Goal: Complete application form: Complete application form

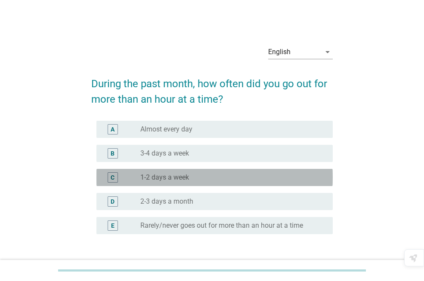
click at [235, 176] on div "radio_button_unchecked 1-2 days a week" at bounding box center [229, 177] width 179 height 9
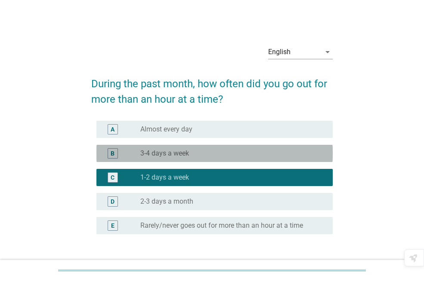
click at [217, 152] on div "radio_button_unchecked 3-4 days a week" at bounding box center [229, 153] width 179 height 9
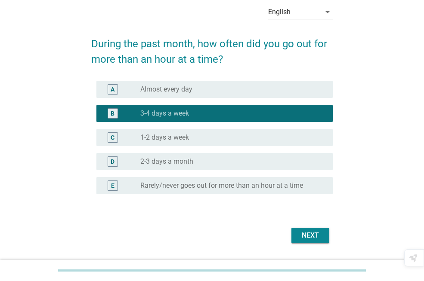
scroll to position [64, 0]
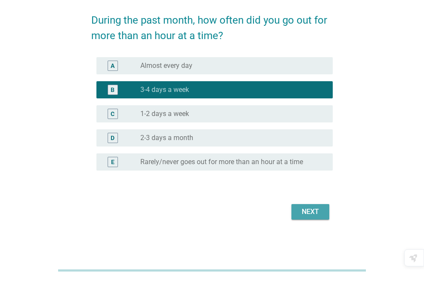
click at [317, 216] on div "Next" at bounding box center [310, 212] width 24 height 10
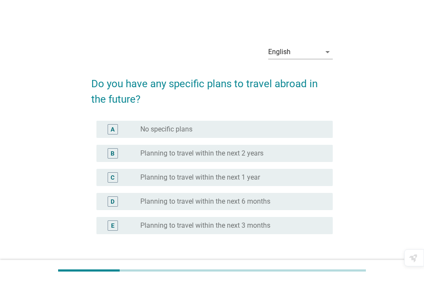
click at [286, 153] on div "radio_button_unchecked Planning to travel within the next 2 years" at bounding box center [229, 153] width 179 height 9
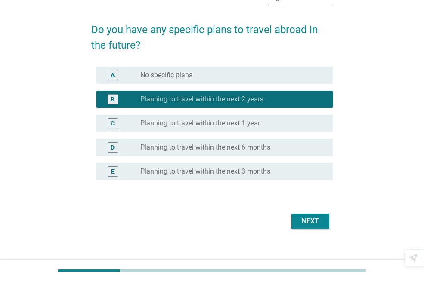
scroll to position [64, 0]
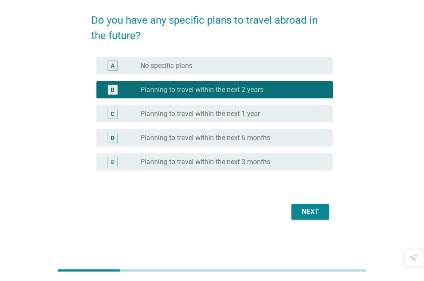
click at [304, 215] on div "Next" at bounding box center [310, 212] width 24 height 10
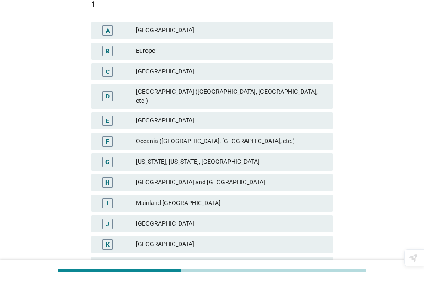
scroll to position [118, 0]
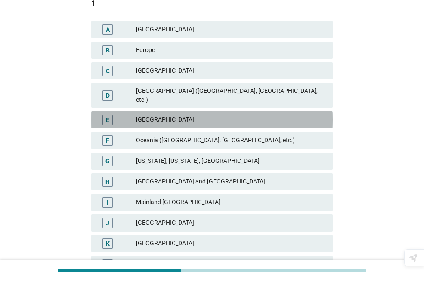
click at [303, 120] on div "E [GEOGRAPHIC_DATA]" at bounding box center [211, 119] width 241 height 17
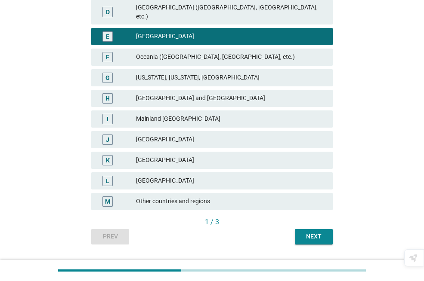
scroll to position [216, 0]
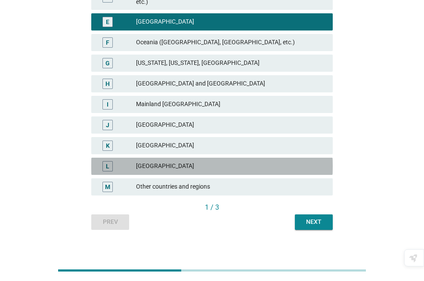
click at [285, 161] on div "[GEOGRAPHIC_DATA]" at bounding box center [231, 166] width 190 height 10
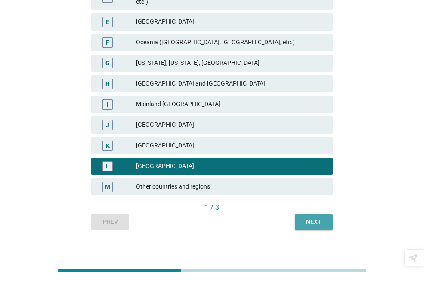
click at [312, 219] on div "Next" at bounding box center [314, 222] width 24 height 9
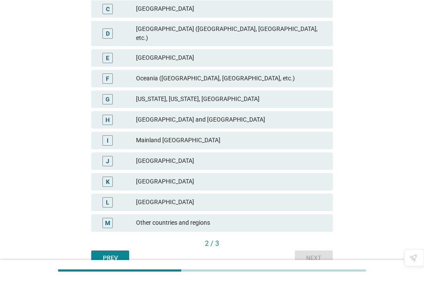
scroll to position [182, 0]
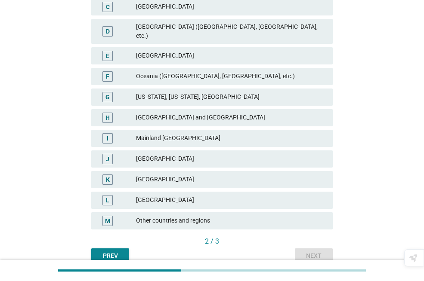
click at [125, 249] on button "Prev" at bounding box center [110, 256] width 38 height 15
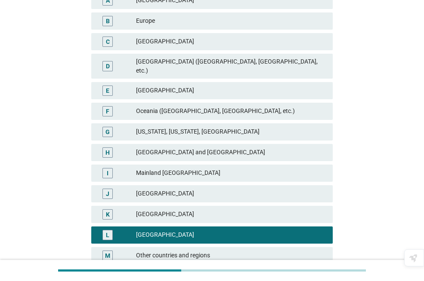
scroll to position [155, 0]
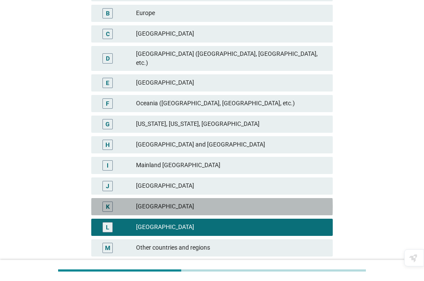
click at [291, 202] on div "[GEOGRAPHIC_DATA]" at bounding box center [231, 207] width 190 height 10
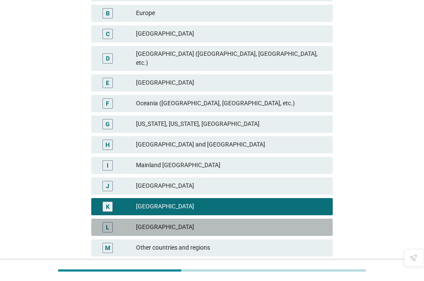
click at [269, 222] on div "[GEOGRAPHIC_DATA]" at bounding box center [231, 227] width 190 height 10
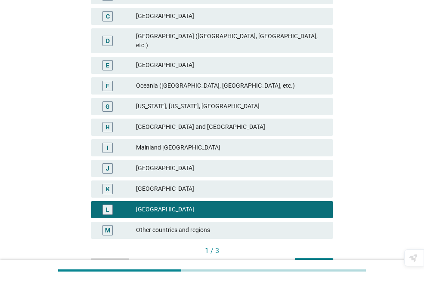
scroll to position [216, 0]
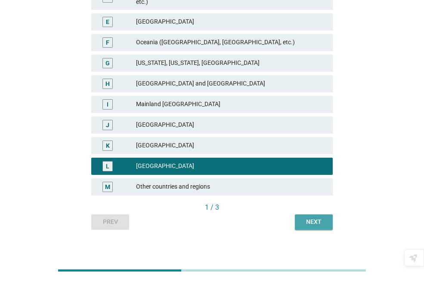
click at [312, 218] on div "Next" at bounding box center [314, 222] width 24 height 9
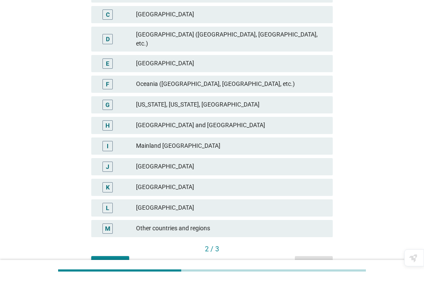
scroll to position [179, 0]
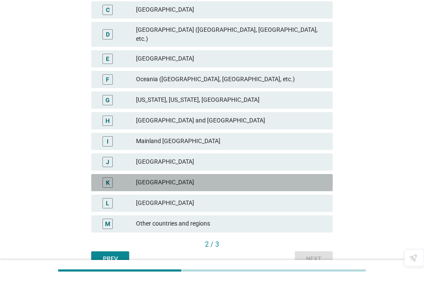
click at [284, 178] on div "[GEOGRAPHIC_DATA]" at bounding box center [231, 183] width 190 height 10
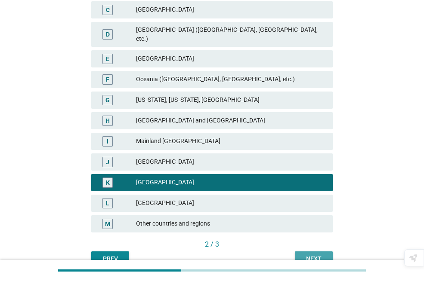
click at [303, 255] on div "Next" at bounding box center [314, 259] width 24 height 9
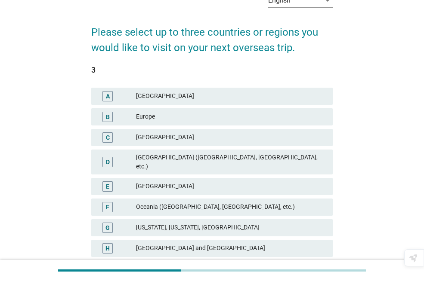
scroll to position [39, 0]
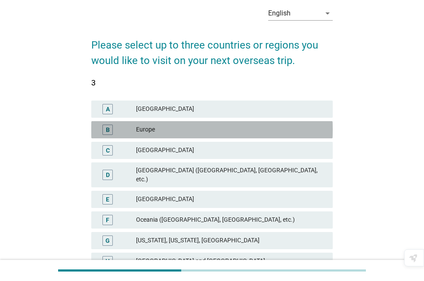
click at [271, 136] on div "B Europe" at bounding box center [211, 129] width 241 height 17
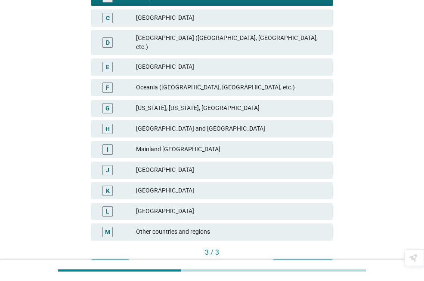
scroll to position [195, 0]
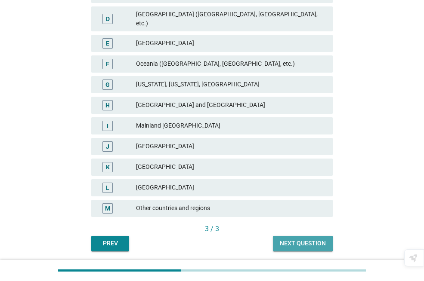
click at [321, 239] on div "Next question" at bounding box center [303, 243] width 46 height 9
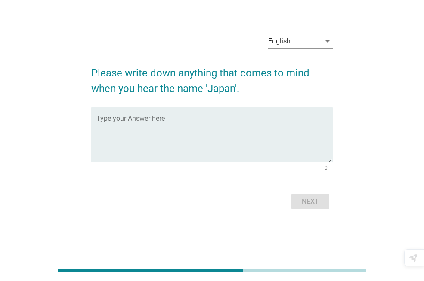
scroll to position [0, 0]
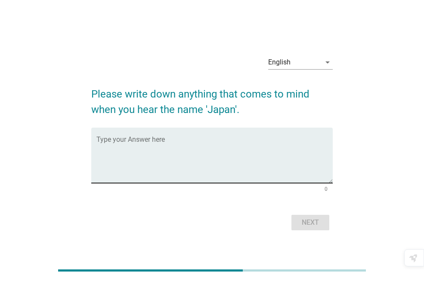
click at [251, 152] on textarea "Type your Answer here" at bounding box center [214, 160] width 236 height 45
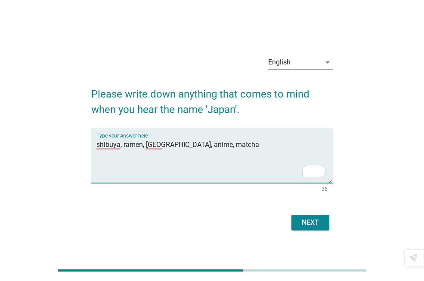
type textarea "shibuya, ramen, [GEOGRAPHIC_DATA], anime, matcha"
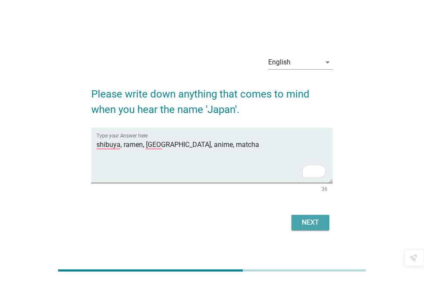
click at [304, 216] on button "Next" at bounding box center [310, 222] width 38 height 15
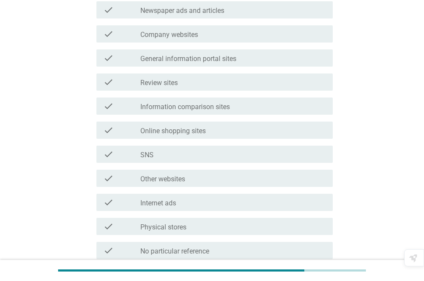
scroll to position [231, 0]
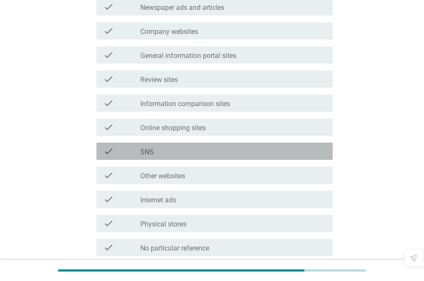
click at [315, 155] on div "check_box_outline_blank SNS" at bounding box center [232, 151] width 185 height 10
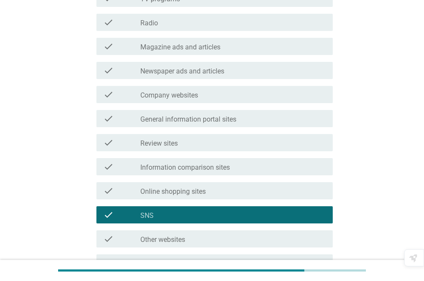
scroll to position [156, 0]
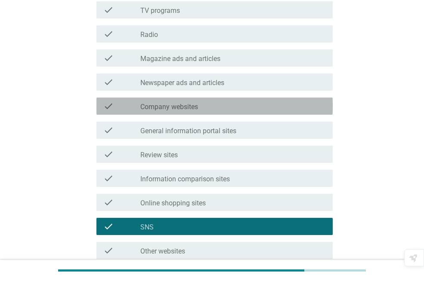
click at [320, 112] on div "check check_box_outline_blank Company websites" at bounding box center [214, 106] width 236 height 17
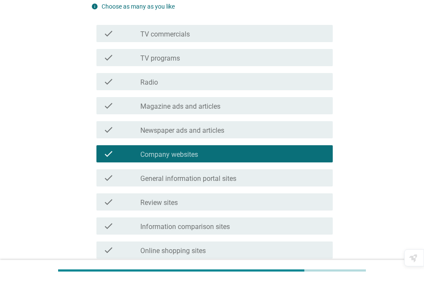
scroll to position [108, 0]
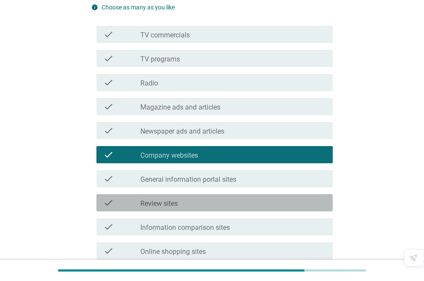
click at [246, 207] on div "check_box_outline_blank Review sites" at bounding box center [232, 203] width 185 height 10
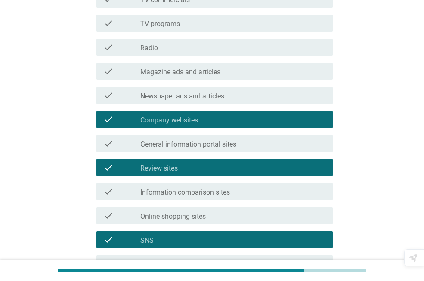
scroll to position [307, 0]
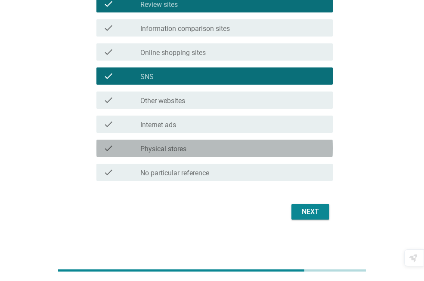
click at [287, 146] on div "check_box_outline_blank Physical stores" at bounding box center [232, 148] width 185 height 10
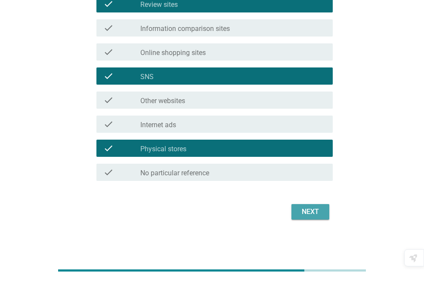
click at [305, 207] on div "Next" at bounding box center [310, 212] width 24 height 10
